Goal: Task Accomplishment & Management: Use online tool/utility

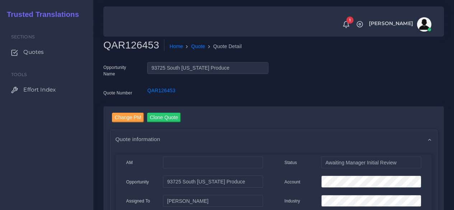
scroll to position [144, 0]
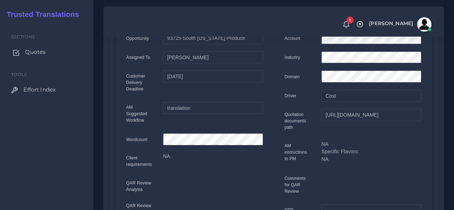
click at [37, 52] on span "Quotes" at bounding box center [35, 52] width 20 height 8
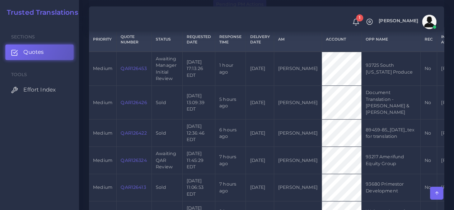
scroll to position [179, 0]
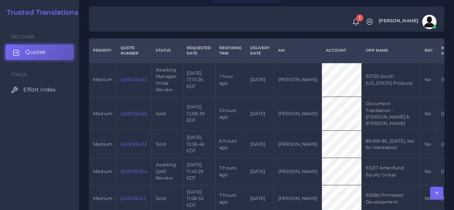
click at [44, 56] on span "Quotes" at bounding box center [35, 52] width 20 height 8
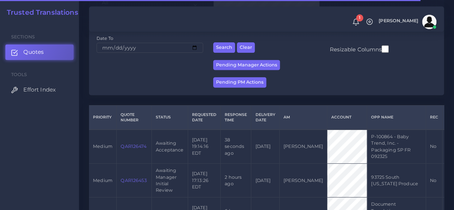
scroll to position [144, 0]
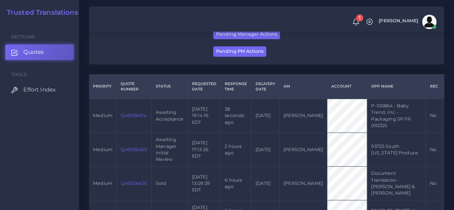
click at [138, 116] on link "QAR126474" at bounding box center [133, 115] width 25 height 5
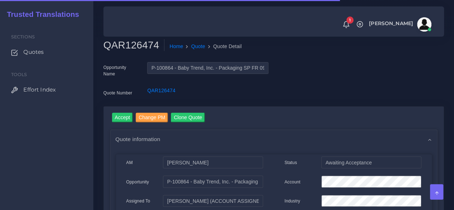
click at [130, 48] on h2 "QAR126474" at bounding box center [133, 45] width 61 height 12
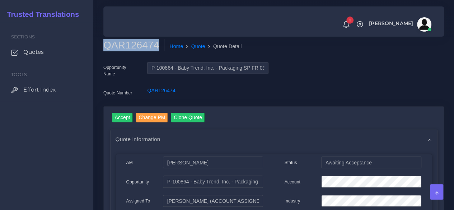
copy h2 "QAR126474"
click at [125, 118] on input "Accept" at bounding box center [122, 118] width 21 height 10
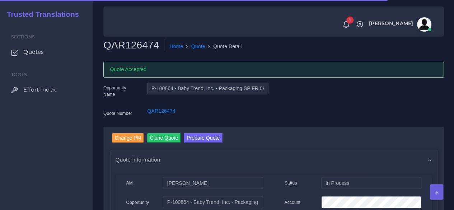
scroll to position [108, 0]
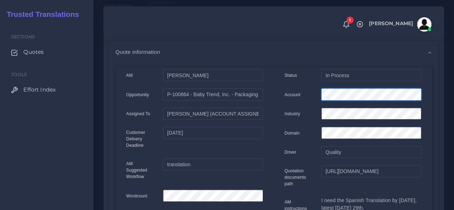
click at [295, 94] on div "Account" at bounding box center [352, 95] width 147 height 14
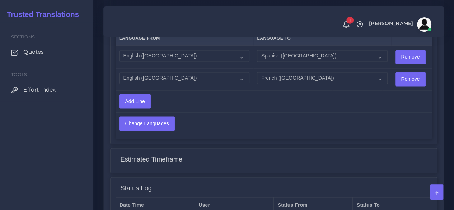
scroll to position [610, 0]
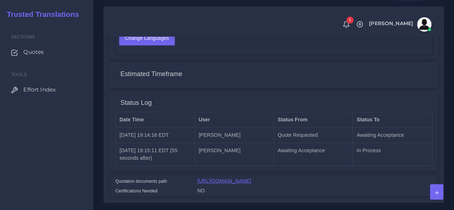
click at [251, 181] on link "https://workdrive.zoho.com/fgoh3e43b1a1fe2124b65bedd7c3c51a0e040/teams/fgoh3e43…" at bounding box center [224, 181] width 54 height 6
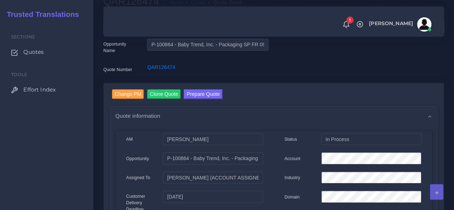
scroll to position [0, 0]
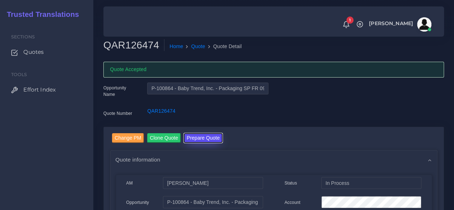
click at [198, 135] on button "Prepare Quote" at bounding box center [203, 138] width 39 height 10
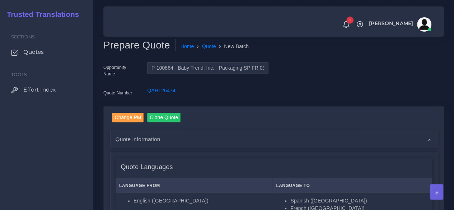
scroll to position [215, 0]
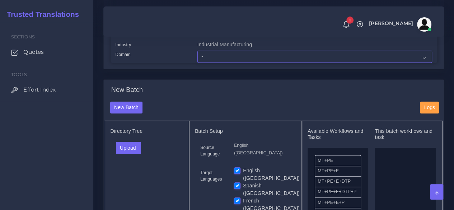
click at [213, 63] on select "- Advertising and Media Agriculture, Forestry and Fishing Architecture, Buildin…" at bounding box center [314, 57] width 235 height 12
select select "Industrial Manufacturing"
click at [197, 63] on select "- Advertising and Media Agriculture, Forestry and Fishing Architecture, Buildin…" at bounding box center [314, 57] width 235 height 12
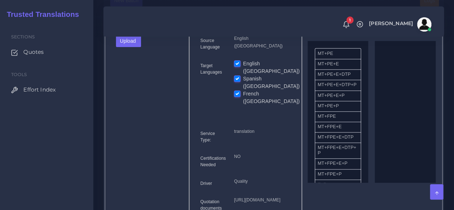
scroll to position [323, 0]
click at [141, 46] on button "Upload" at bounding box center [128, 40] width 25 height 12
click at [137, 72] on label "Files" at bounding box center [141, 67] width 50 height 9
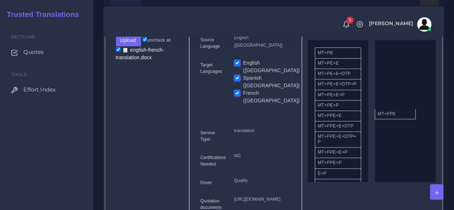
drag, startPoint x: 344, startPoint y: 131, endPoint x: 404, endPoint y: 124, distance: 60.3
click at [243, 74] on label "English ([GEOGRAPHIC_DATA])" at bounding box center [271, 66] width 57 height 15
click at [236, 66] on input "English ([GEOGRAPHIC_DATA])" at bounding box center [237, 62] width 6 height 6
checkbox input "false"
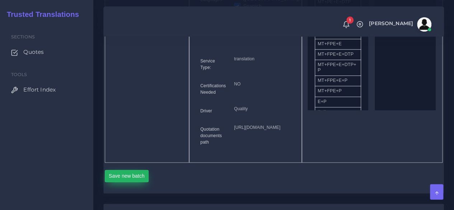
click at [137, 182] on button "Save new batch" at bounding box center [127, 176] width 44 height 12
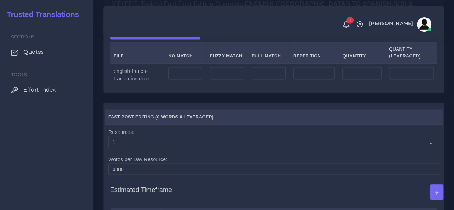
scroll to position [610, 0]
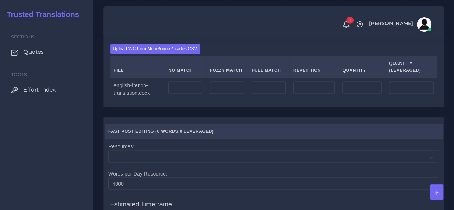
click at [133, 62] on div "Upload WC from MemSource/Trados CSV File No Match Fuzzy Match Full Match Repeti…" at bounding box center [274, 72] width 340 height 69
click at [133, 53] on label "Upload WC from MemSource/Trados CSV" at bounding box center [155, 49] width 90 height 10
click at [0, 0] on input "Upload WC from MemSource/Trados CSV" at bounding box center [0, 0] width 0 height 0
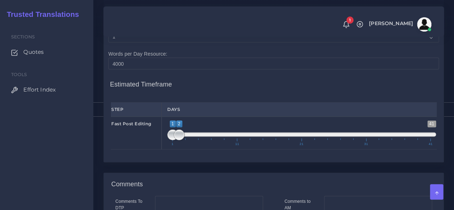
scroll to position [753, 0]
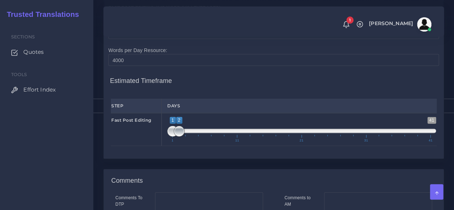
type input "1;1"
drag, startPoint x: 177, startPoint y: 152, endPoint x: 147, endPoint y: 150, distance: 30.2
click at [147, 146] on div "Fast Post Editing 1 41 1 2 1 — 2 1 11 21 31 41 1;1" at bounding box center [273, 129] width 336 height 33
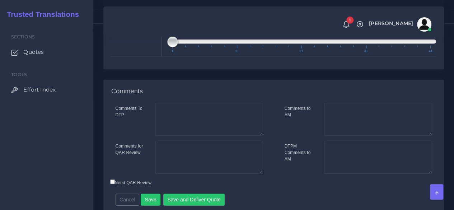
scroll to position [890, 0]
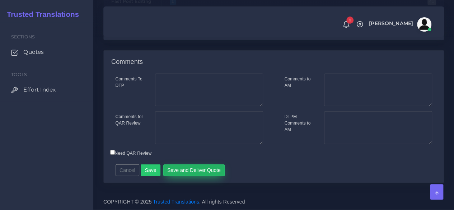
click at [178, 169] on button "Save and Deliver Quote" at bounding box center [194, 170] width 62 height 12
